Goal: Find specific page/section: Find specific page/section

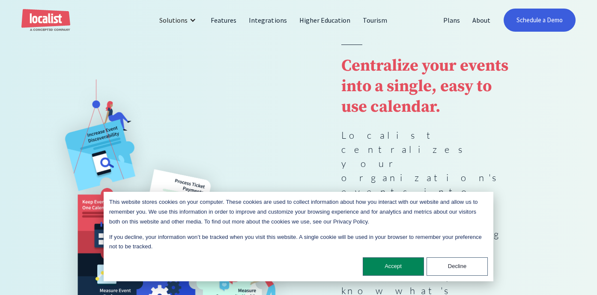
scroll to position [86, 0]
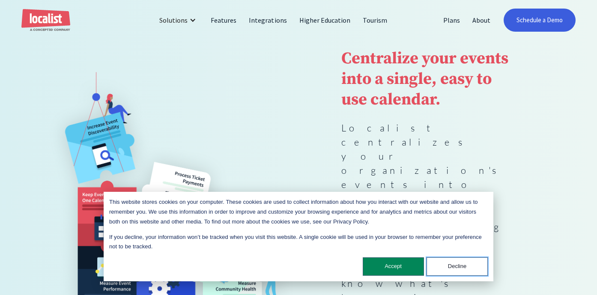
click at [432, 268] on button "Decline" at bounding box center [456, 266] width 61 height 18
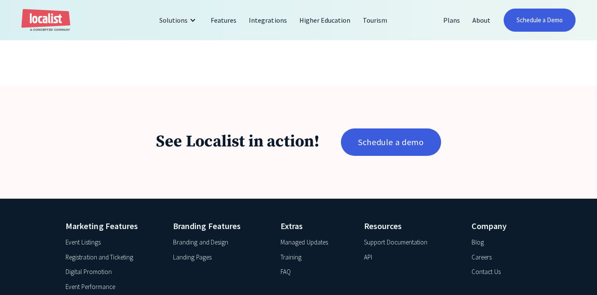
scroll to position [1355, 0]
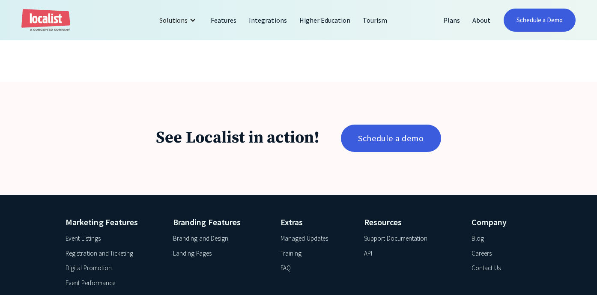
click at [87, 263] on div "Digital Promotion" at bounding box center [88, 268] width 46 height 10
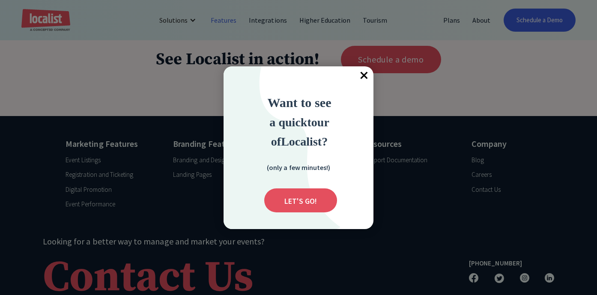
scroll to position [3292, 0]
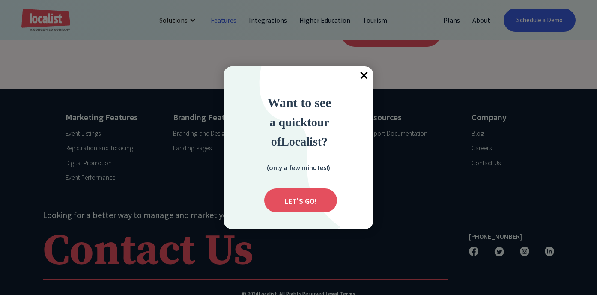
click at [368, 71] on span "×" at bounding box center [363, 75] width 19 height 19
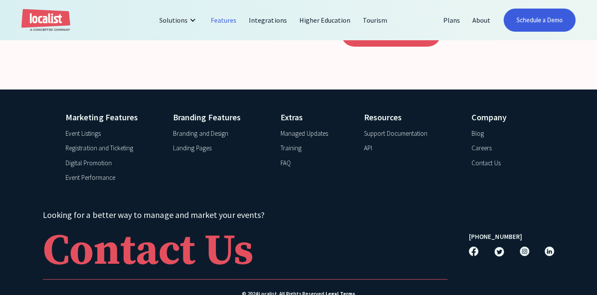
click at [79, 129] on div "Event Listings" at bounding box center [82, 134] width 35 height 10
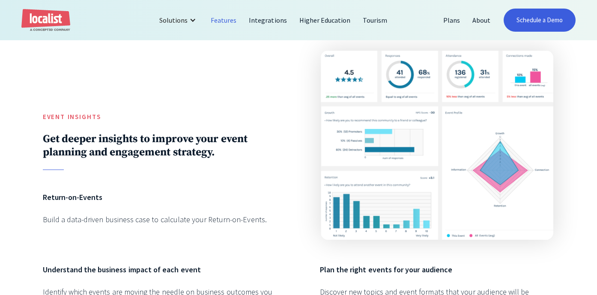
scroll to position [1567, 0]
